Goal: Task Accomplishment & Management: Complete application form

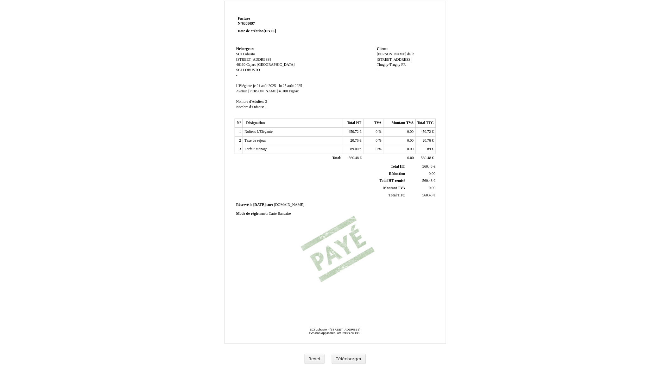
scroll to position [17, 0]
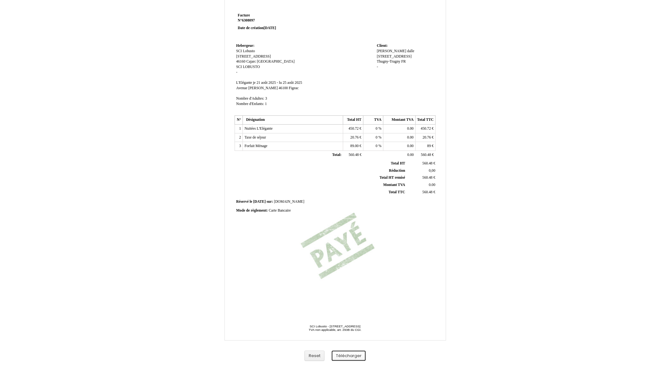
click at [347, 355] on button "Télécharger" at bounding box center [349, 356] width 34 height 10
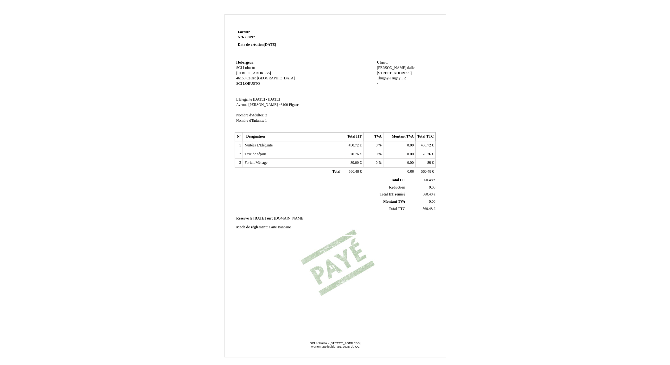
click at [388, 65] on td "Client: Client: antoine antoine dalle dalle 33 rue d´attigny 33 rue d´attigny T…" at bounding box center [405, 95] width 60 height 72
click at [385, 69] on span "antoine" at bounding box center [391, 68] width 29 height 4
click at [381, 69] on input "antoine" at bounding box center [413, 69] width 73 height 7
type input "Antoine"
click at [429, 67] on div "antoine Antoine dalle dalle 33 rue d´attigny 33 rue d´attigny Thugny-Trugny Thu…" at bounding box center [405, 79] width 57 height 27
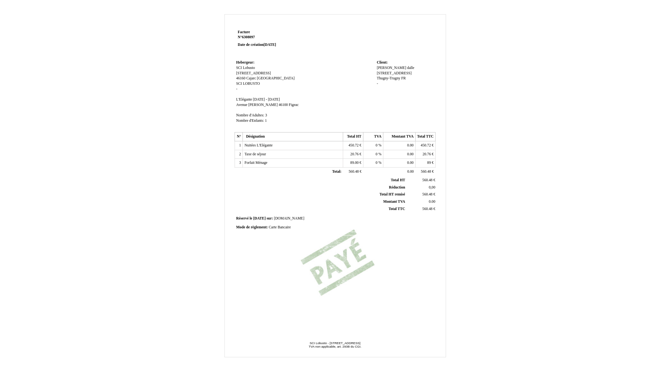
click at [407, 68] on span "dalle" at bounding box center [410, 68] width 7 height 4
type input "Dalle"
click at [413, 51] on td at bounding box center [375, 43] width 121 height 30
click at [395, 71] on span "33 rue d´attigny" at bounding box center [394, 73] width 35 height 4
drag, startPoint x: 394, startPoint y: 73, endPoint x: 412, endPoint y: 75, distance: 18.5
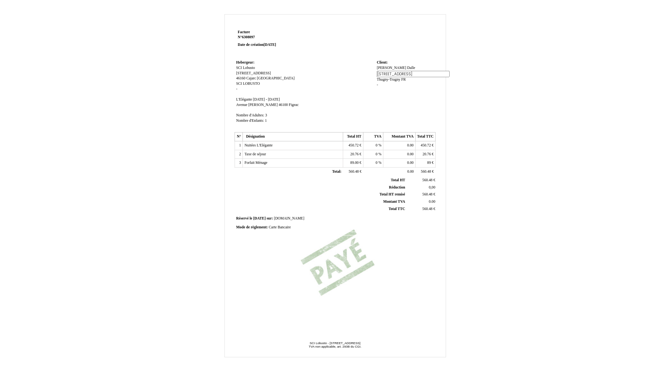
click at [396, 73] on input "33 rue d´attigny" at bounding box center [413, 74] width 73 height 7
type input "33 rue d´Attigny"
click at [402, 93] on td "Client: Client: Antoine Antoine Dalle Dalle 33 rue d´attigny 33 rue d´attigny T…" at bounding box center [405, 95] width 60 height 72
click at [255, 100] on span "je 21 août 2025 - lu 25 août 2025" at bounding box center [266, 100] width 27 height 4
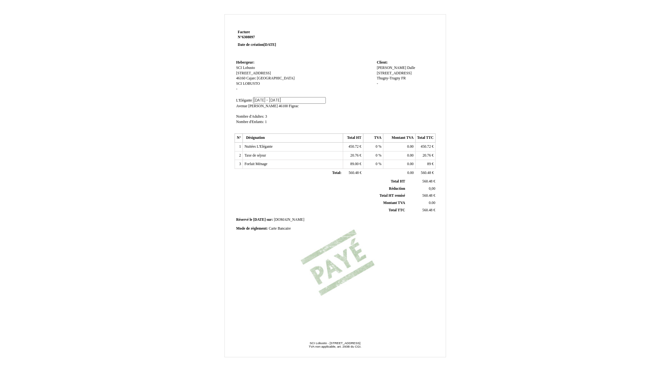
click at [255, 100] on input "je 21 août 2025 - lu 25 août 2025" at bounding box center [289, 100] width 73 height 7
click at [283, 114] on td "Hebergeur: Hebergeur: SCI Lobusto SCI Lobusto 130 Avenue de La Capelette 130 Av…" at bounding box center [305, 95] width 141 height 72
click at [272, 100] on span "je 21 août 2025 - lu 25 août 2025" at bounding box center [266, 100] width 27 height 4
click at [257, 98] on input "je 21 août 2025 - lu 25 août 2025" at bounding box center [289, 100] width 73 height 7
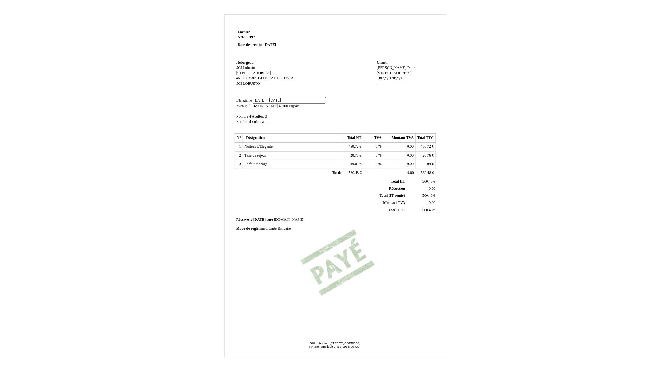
click at [285, 100] on input "21 août 2025 - lu 25 août 2025" at bounding box center [289, 100] width 73 height 7
click at [306, 106] on td "Hebergeur: Hebergeur: SCI Lobusto SCI Lobusto 130 Avenue de La Capelette 130 Av…" at bounding box center [305, 95] width 141 height 72
click at [258, 98] on span "21 août 2025 - 25 août 2025" at bounding box center [266, 100] width 27 height 4
click at [255, 100] on input "21 août 2025 - 25 août 2025" at bounding box center [289, 100] width 73 height 7
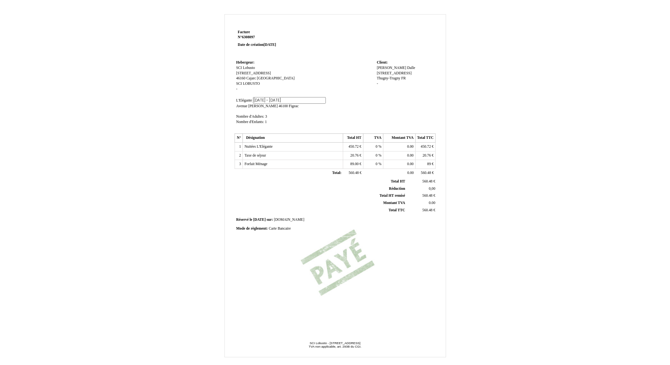
scroll to position [0, 0]
type input "- 21 août 2025 - 25 août 2025"
click at [280, 89] on td "Hebergeur: Hebergeur: SCI Lobusto SCI Lobusto 130 Avenue de La Capelette 130 Av…" at bounding box center [305, 95] width 141 height 73
click at [287, 113] on td "Hebergeur: Hebergeur: SCI Lobusto SCI Lobusto 130 Avenue de La Capelette 130 Av…" at bounding box center [305, 95] width 141 height 72
click at [259, 120] on span "Nombre d'Enfants:" at bounding box center [250, 121] width 28 height 4
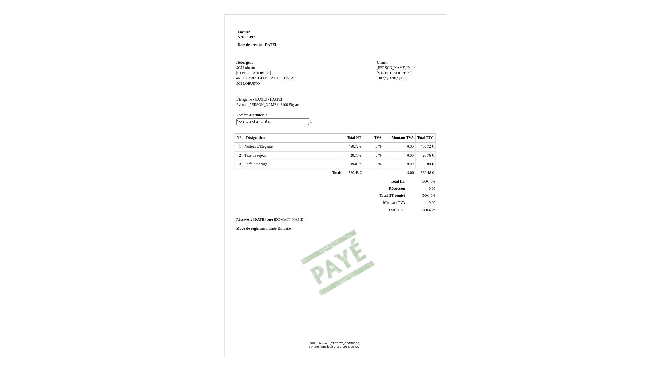
click at [270, 122] on input "Nombre d'Enfants:" at bounding box center [272, 121] width 73 height 7
click at [277, 120] on input "Nombre d'Enfants:" at bounding box center [272, 121] width 73 height 7
click at [285, 121] on td "Hebergeur: Hebergeur: SCI Lobusto SCI Lobusto 130 Avenue de La Capelette 130 Av…" at bounding box center [305, 95] width 141 height 72
click at [276, 122] on td "Hebergeur: Hebergeur: SCI Lobusto SCI Lobusto 130 Avenue de La Capelette 130 Av…" at bounding box center [305, 95] width 141 height 72
click at [268, 121] on td "Hebergeur: Hebergeur: SCI Lobusto SCI Lobusto 130 Avenue de La Capelette 130 Av…" at bounding box center [305, 95] width 141 height 72
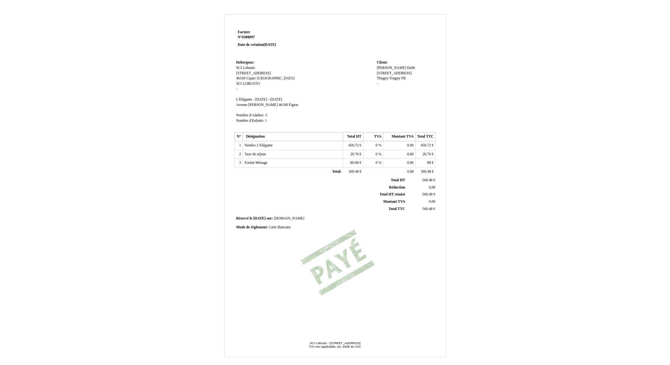
click at [267, 121] on td "Hebergeur: Hebergeur: SCI Lobusto SCI Lobusto 130 Avenue de La Capelette 130 Av…" at bounding box center [305, 95] width 141 height 72
click at [267, 121] on span "1" at bounding box center [266, 121] width 2 height 4
click at [252, 130] on td "Hebergeur: Hebergeur: SCI Lobusto SCI Lobusto 130 Avenue de La Capelette 130 Av…" at bounding box center [305, 95] width 141 height 72
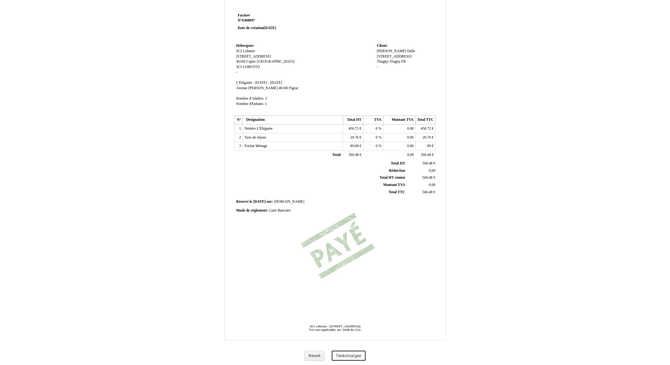
click at [356, 360] on button "Télécharger" at bounding box center [349, 356] width 34 height 10
